Goal: Task Accomplishment & Management: Use online tool/utility

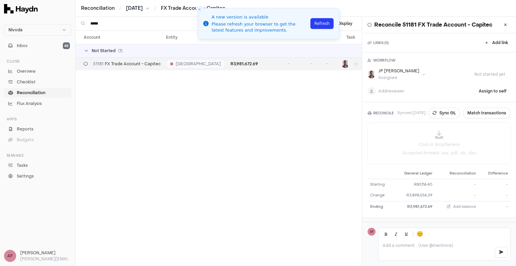
click at [27, 90] on span "Reconciliation" at bounding box center [31, 93] width 29 height 6
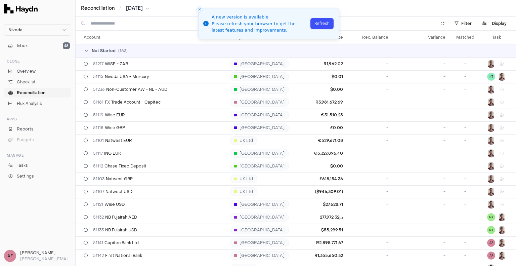
click at [330, 23] on button "Refresh" at bounding box center [322, 23] width 23 height 11
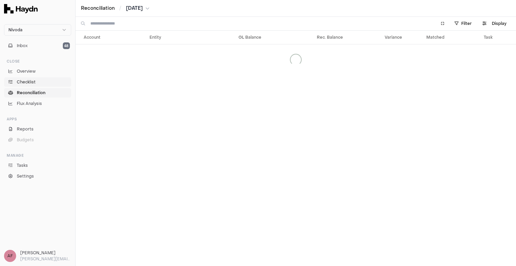
click at [32, 80] on span "Checklist" at bounding box center [26, 82] width 19 height 6
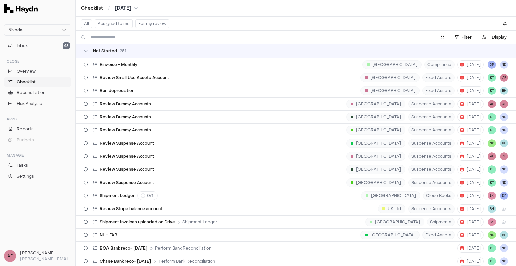
click at [112, 21] on button "Assigned to me" at bounding box center [114, 23] width 38 height 9
